Goal: Task Accomplishment & Management: Manage account settings

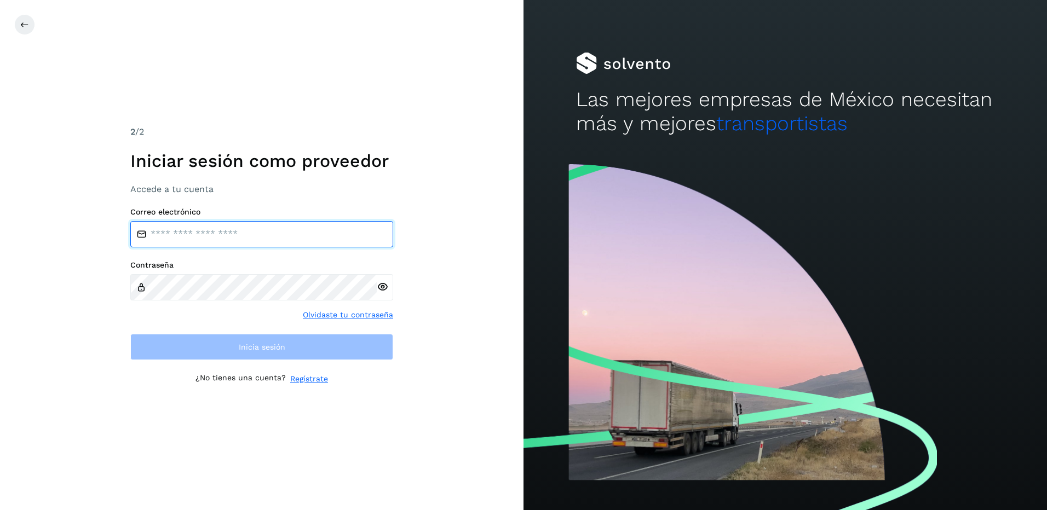
click at [188, 236] on input "email" at bounding box center [261, 234] width 263 height 26
type input "**********"
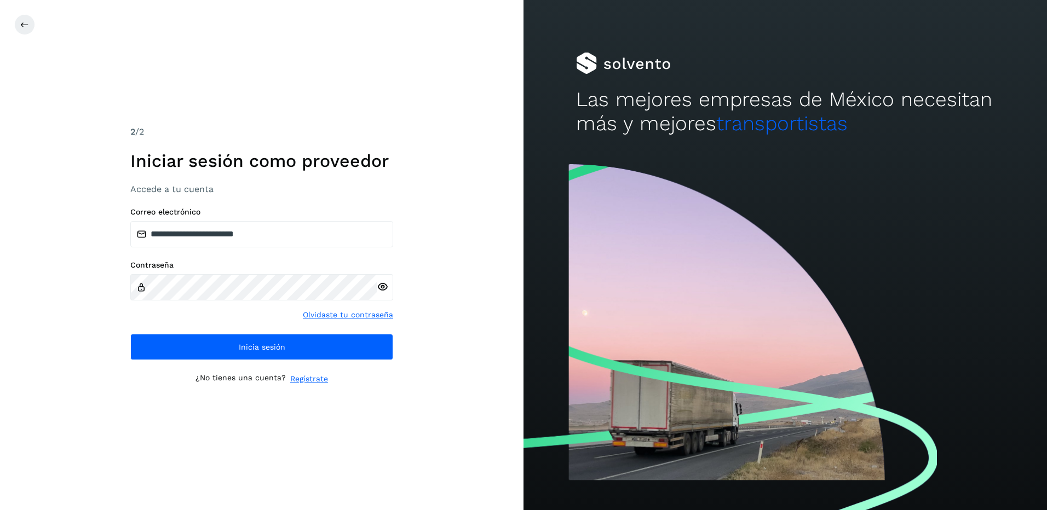
click at [383, 287] on icon at bounding box center [382, 286] width 11 height 11
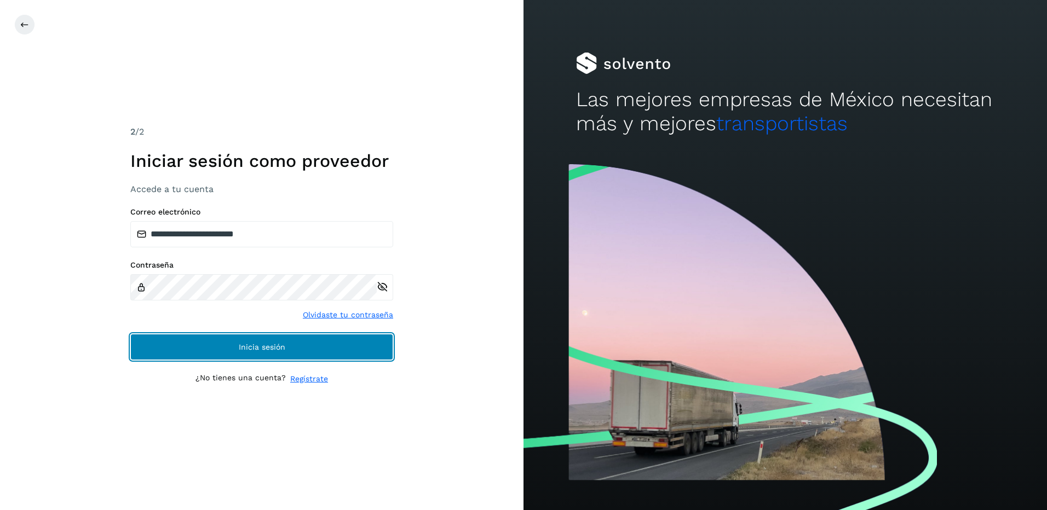
click at [283, 345] on span "Inicia sesión" at bounding box center [262, 347] width 47 height 8
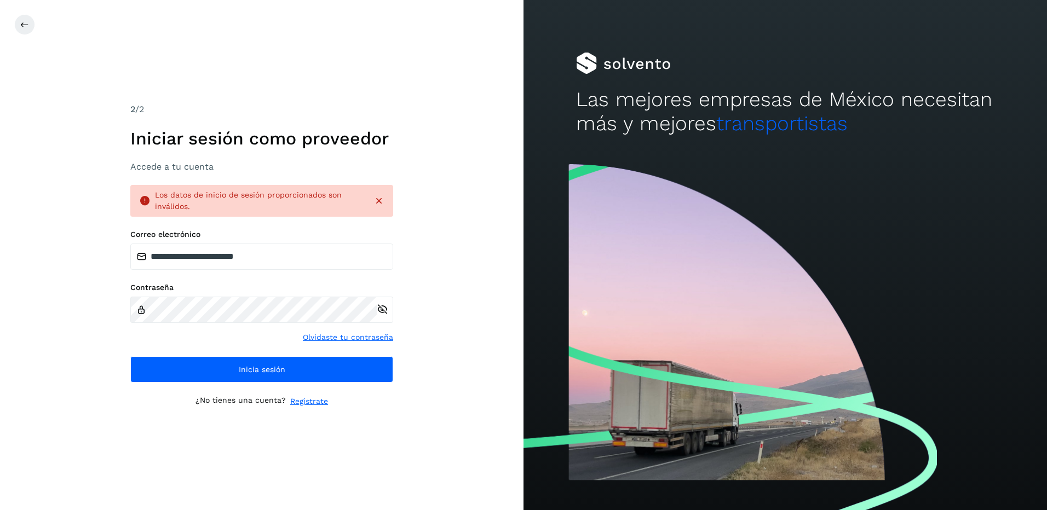
click at [339, 339] on link "Olvidaste tu contraseña" at bounding box center [348, 337] width 90 height 11
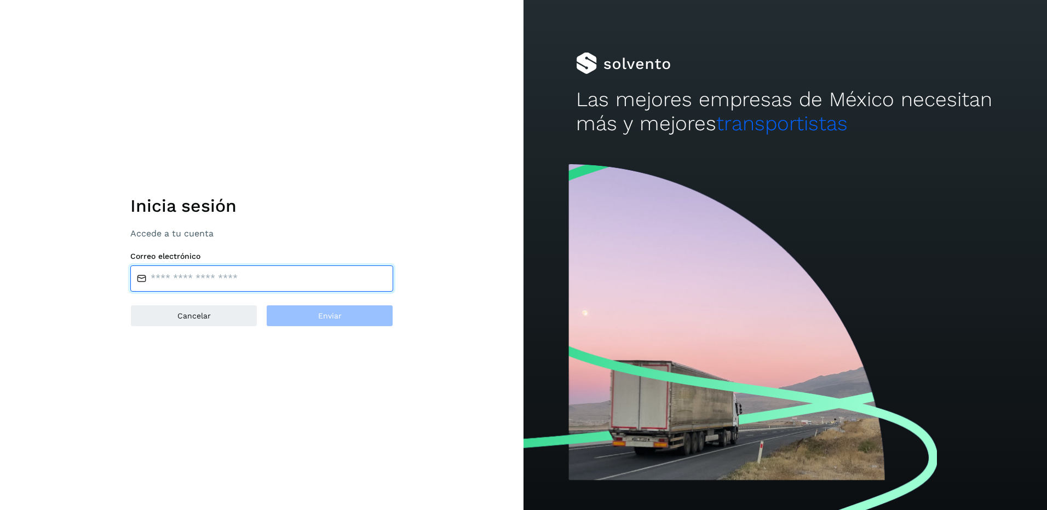
click at [203, 273] on input "email" at bounding box center [261, 279] width 263 height 26
type input "**********"
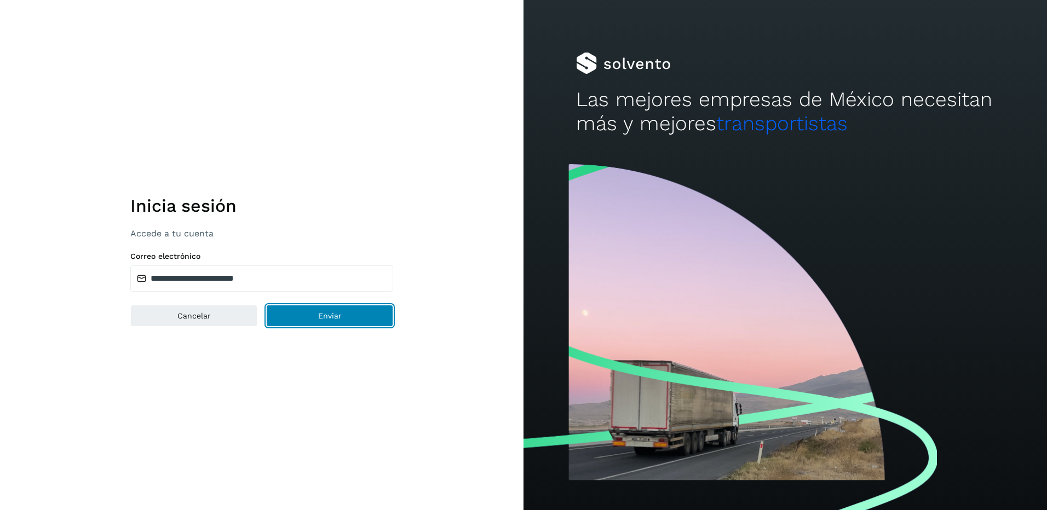
click at [331, 315] on span "Enviar" at bounding box center [330, 316] width 24 height 8
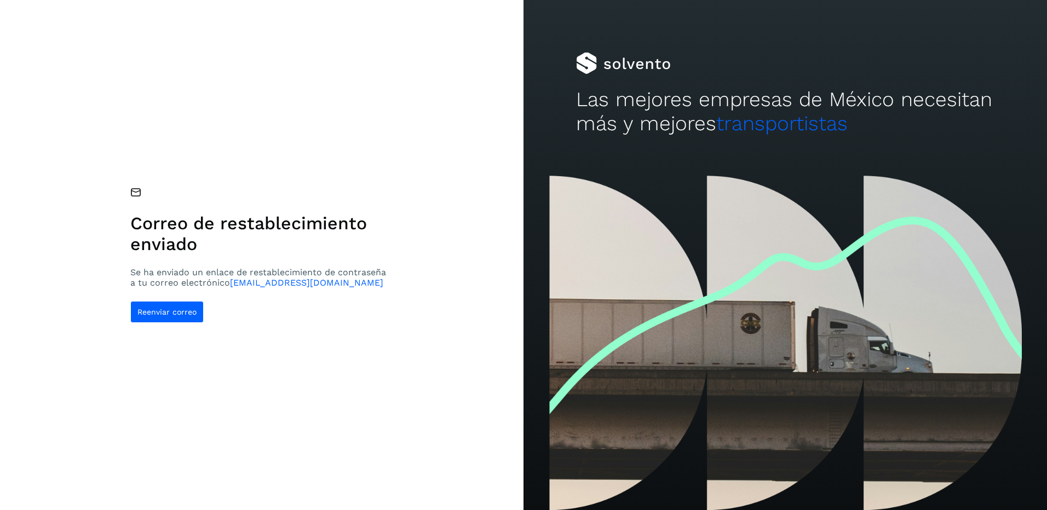
click at [136, 189] on icon at bounding box center [135, 192] width 11 height 11
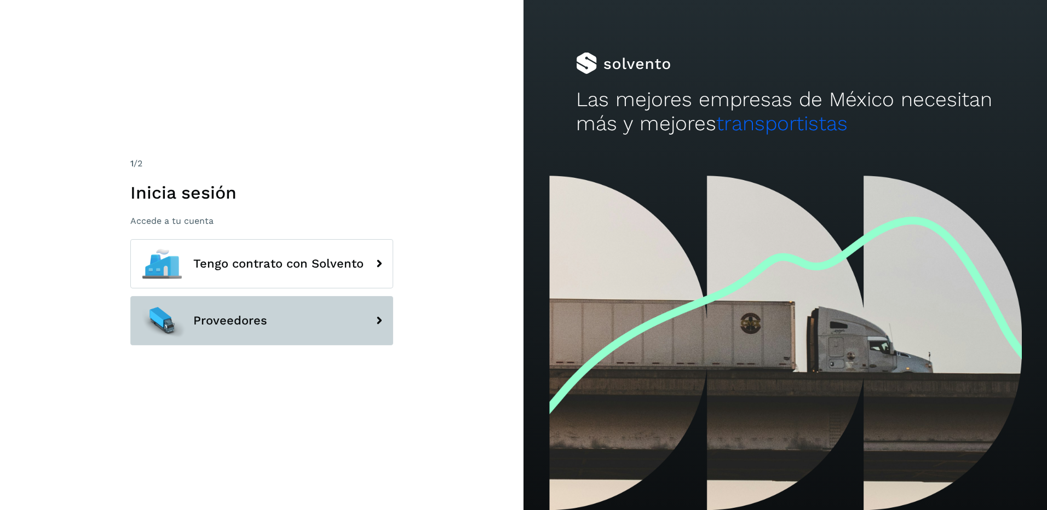
click at [352, 326] on button "Proveedores" at bounding box center [261, 320] width 263 height 49
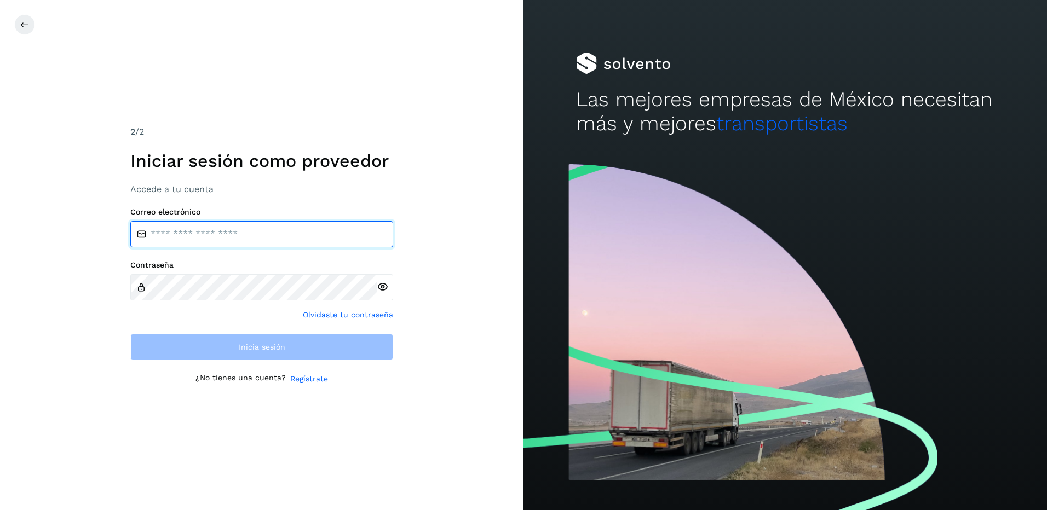
click at [177, 230] on input "email" at bounding box center [261, 234] width 263 height 26
type input "**********"
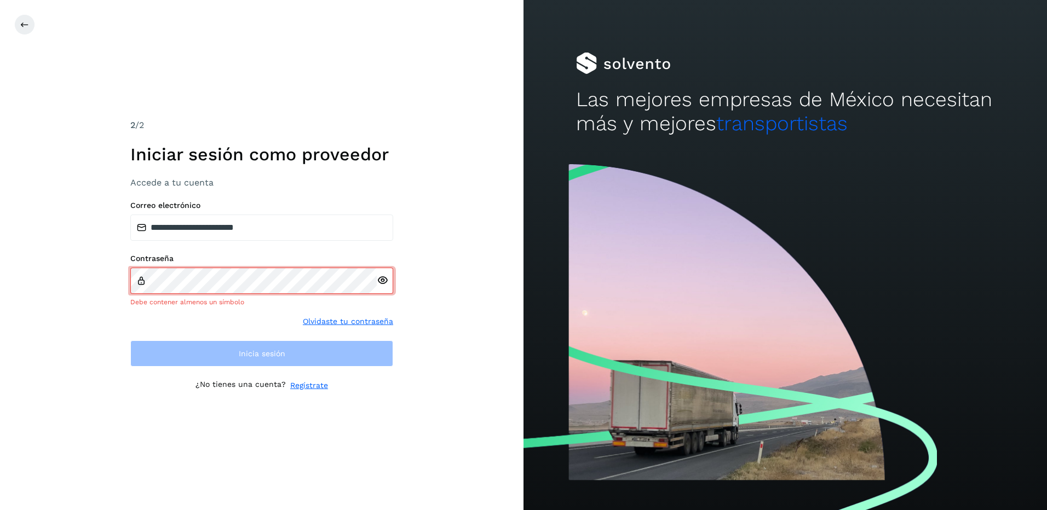
click at [382, 287] on div at bounding box center [385, 281] width 16 height 26
click at [382, 281] on icon at bounding box center [382, 280] width 11 height 11
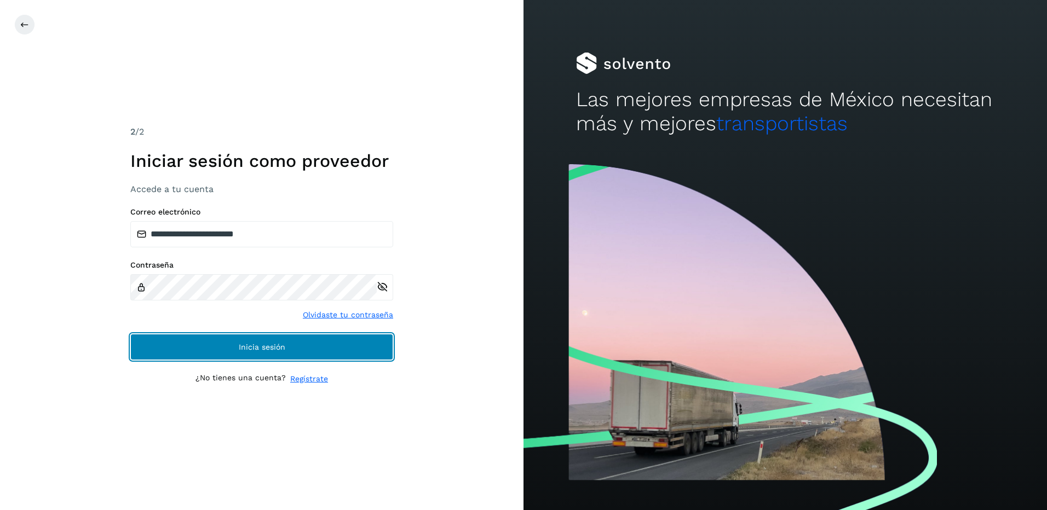
click at [220, 348] on button "Inicia sesión" at bounding box center [261, 347] width 263 height 26
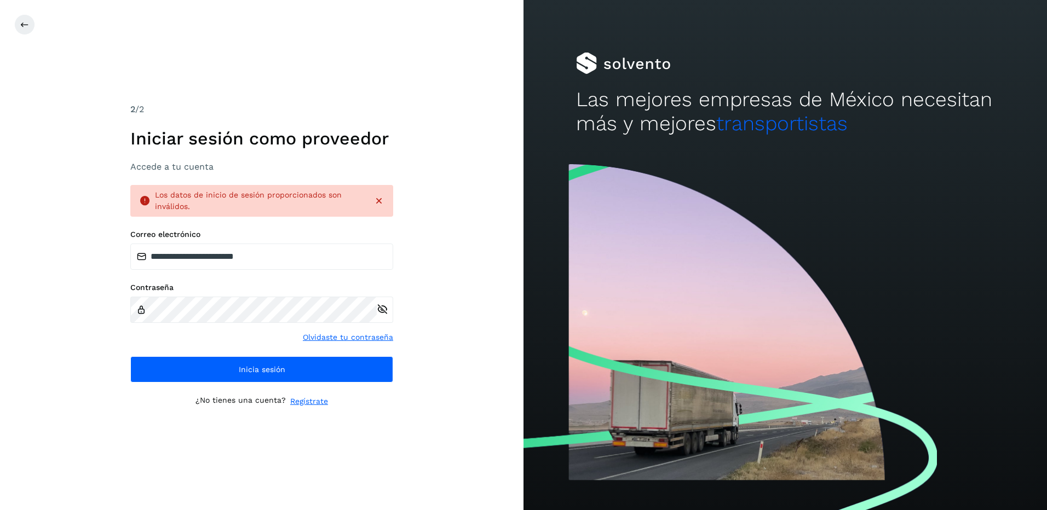
click at [344, 191] on div "Los datos de inicio de sesión proporcionados son inválidos." at bounding box center [260, 200] width 210 height 23
click at [338, 199] on div "Los datos de inicio de sesión proporcionados son inválidos." at bounding box center [260, 200] width 210 height 23
